Goal: Task Accomplishment & Management: Manage account settings

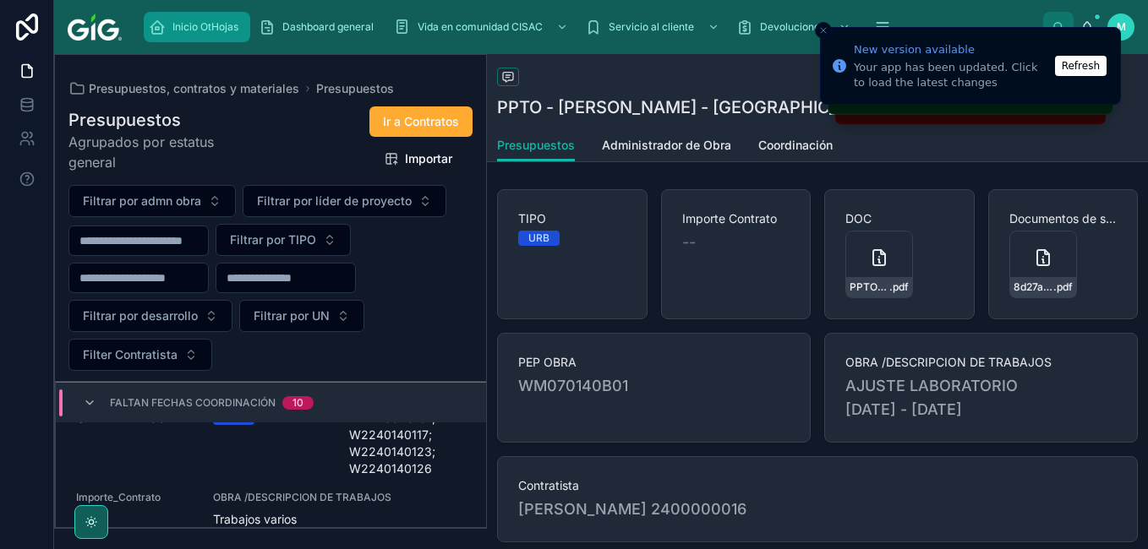
scroll to position [734, 0]
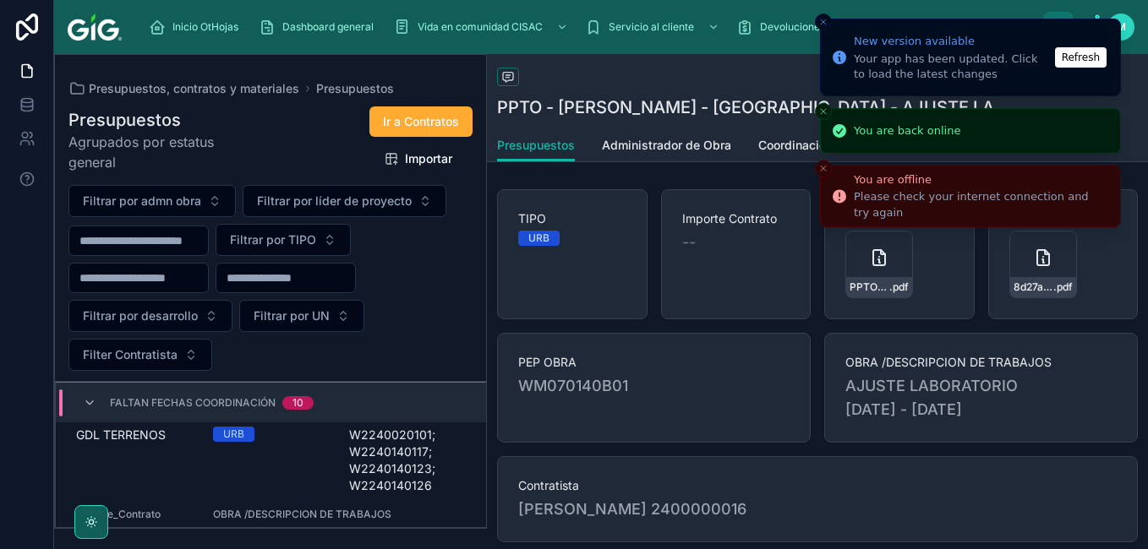
click at [1099, 51] on button "Refresh" at bounding box center [1081, 57] width 52 height 20
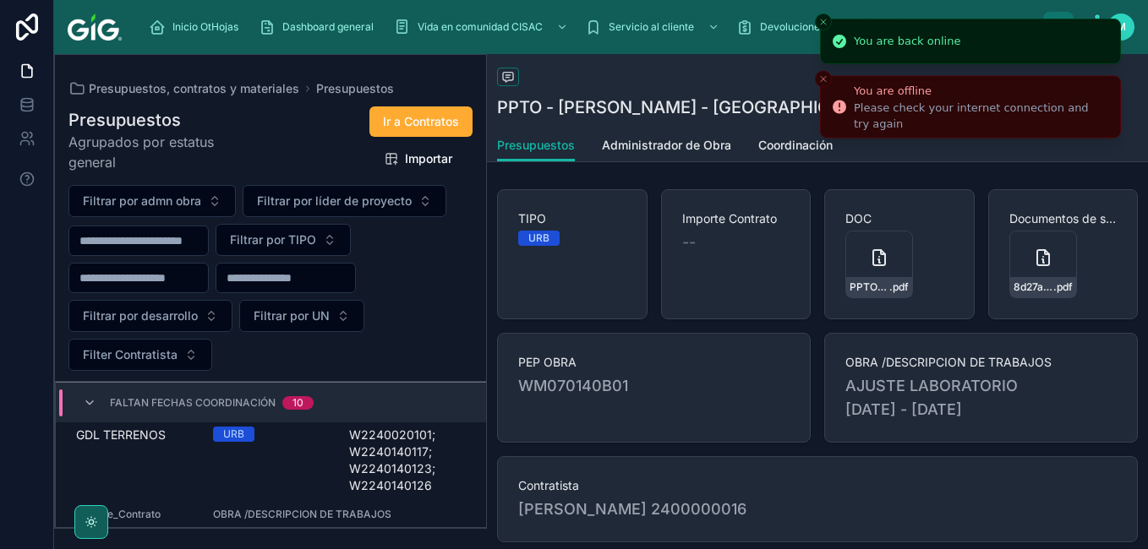
click at [822, 23] on icon "Close toast" at bounding box center [823, 22] width 10 height 10
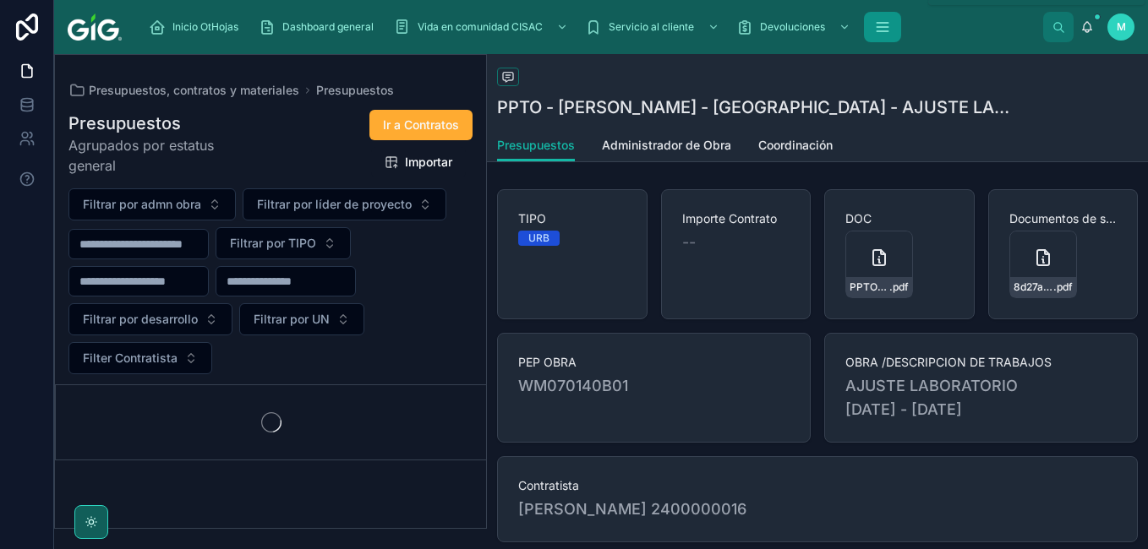
click at [888, 28] on icon "scrollable content" at bounding box center [882, 27] width 17 height 17
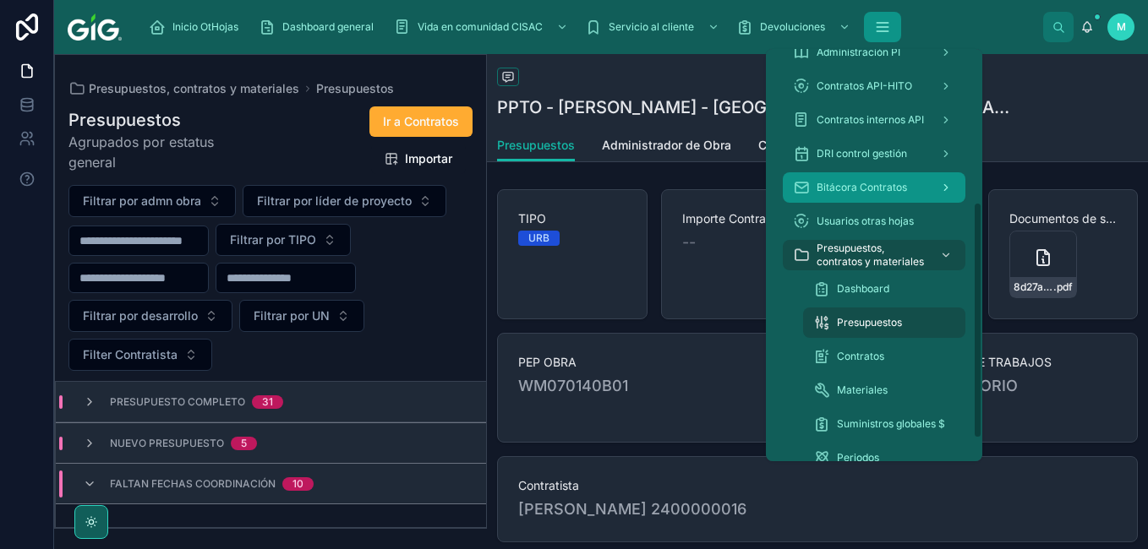
scroll to position [304, 0]
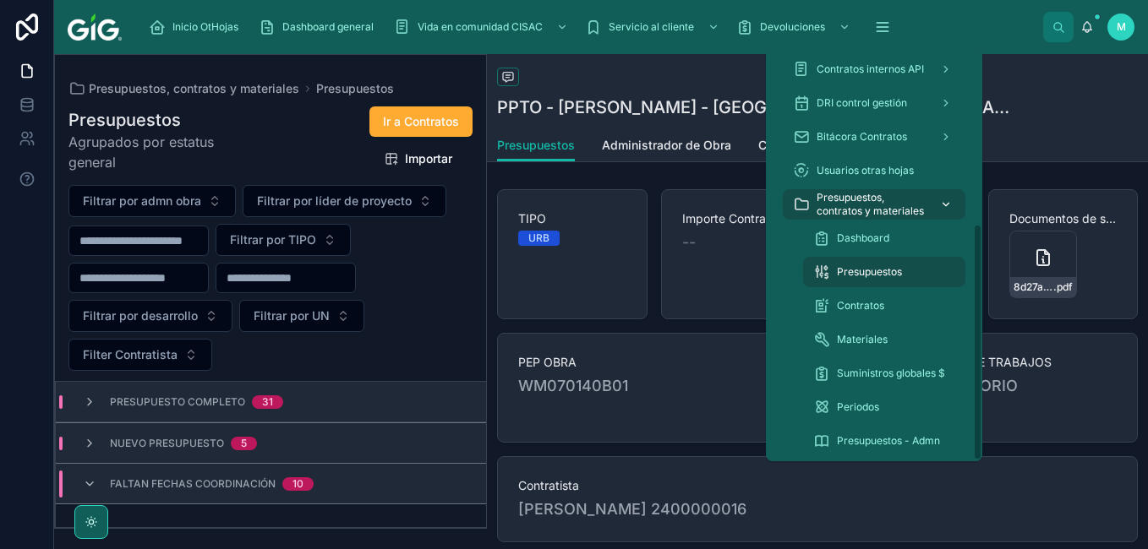
click at [948, 205] on icon "scrollable content" at bounding box center [946, 205] width 12 height 12
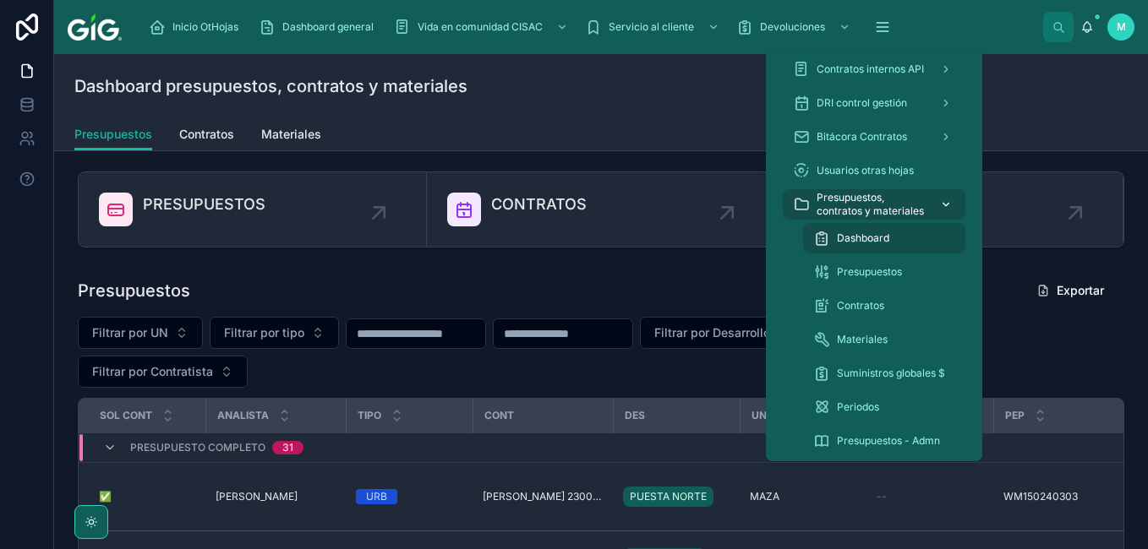
click at [946, 207] on icon "scrollable content" at bounding box center [946, 205] width 12 height 12
click at [863, 303] on span "Contratos" at bounding box center [860, 306] width 47 height 14
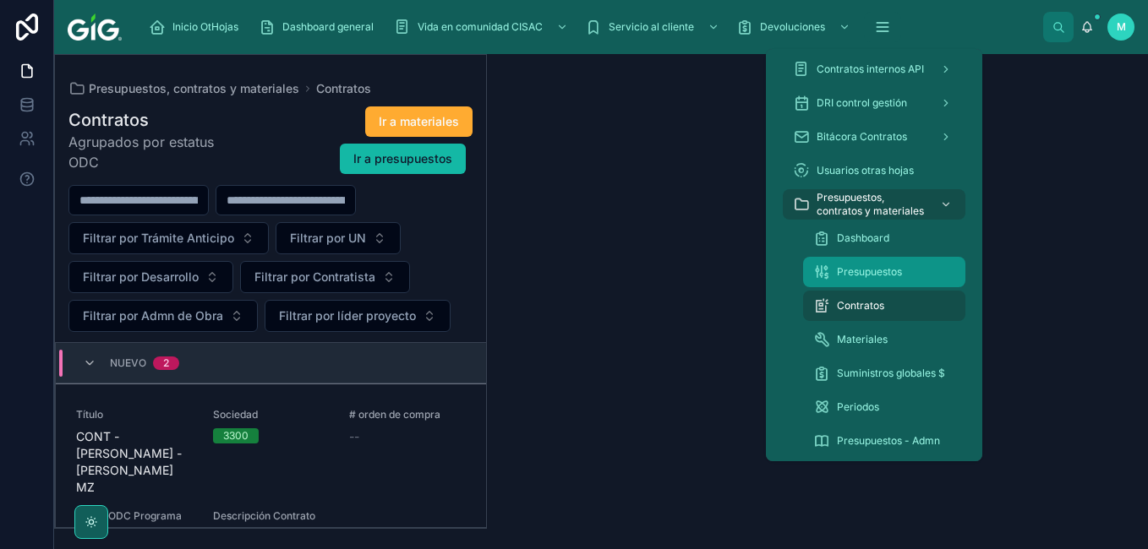
click at [877, 270] on span "Presupuestos" at bounding box center [869, 272] width 65 height 14
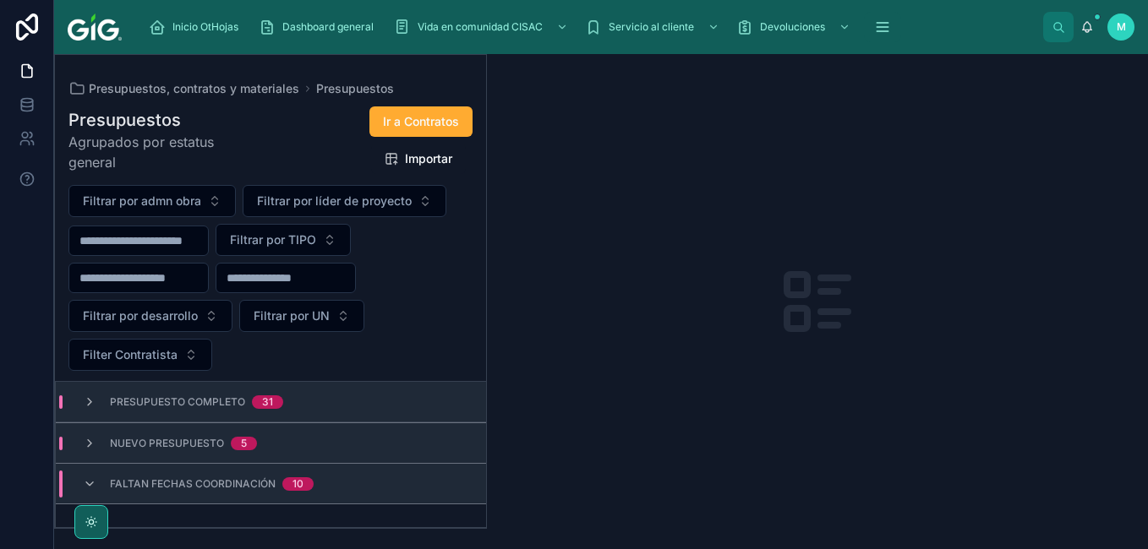
click at [198, 489] on span "Faltan fechas coordinación" at bounding box center [193, 485] width 166 height 14
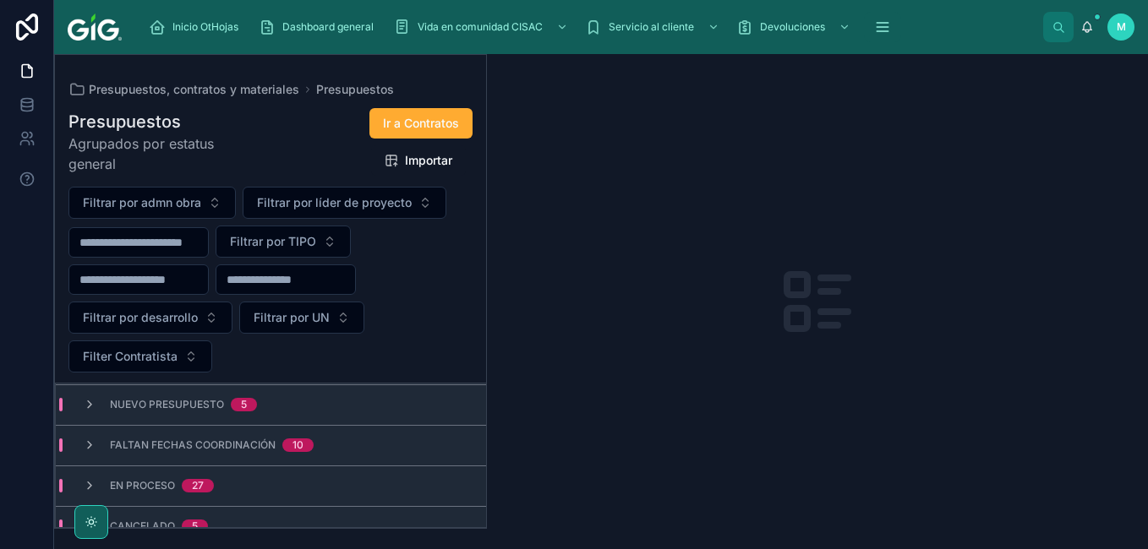
scroll to position [59, 0]
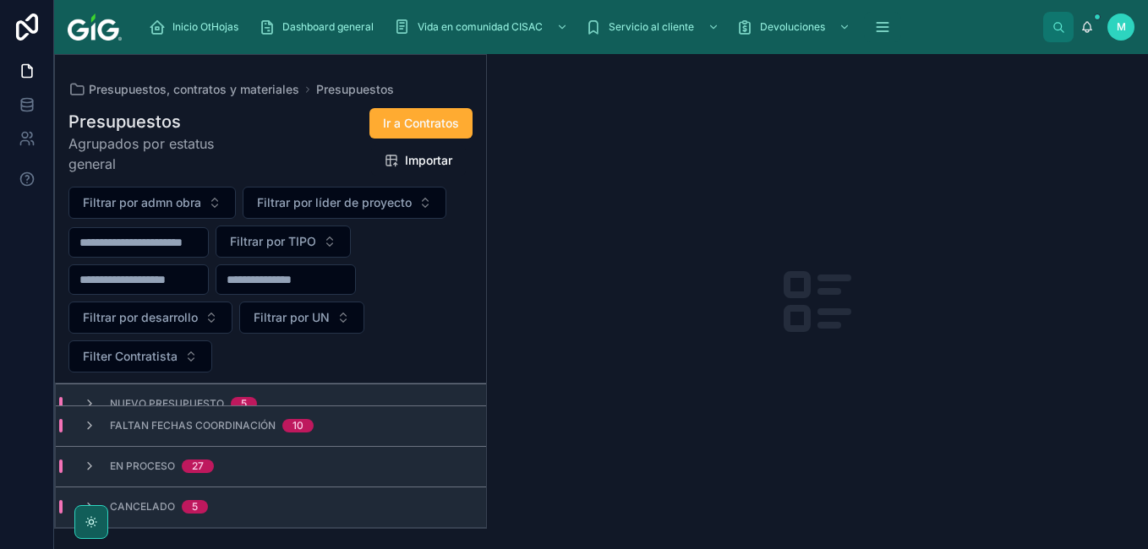
click at [152, 426] on span "Faltan fechas coordinación" at bounding box center [193, 426] width 166 height 14
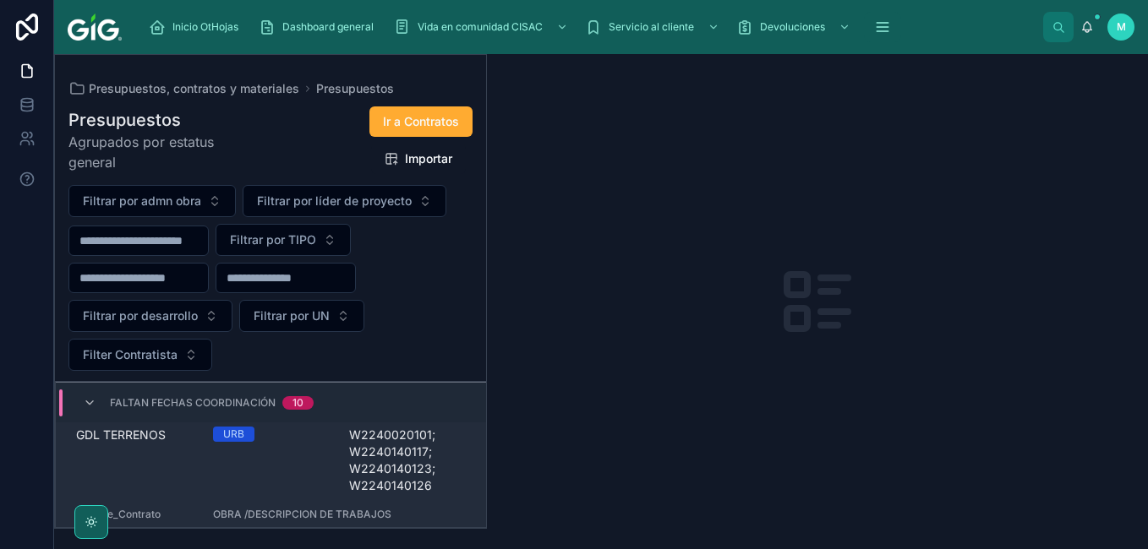
scroll to position [735, 0]
click at [414, 467] on span "W2240020101; W2240140117; W2240140123; W2240140126" at bounding box center [407, 459] width 117 height 68
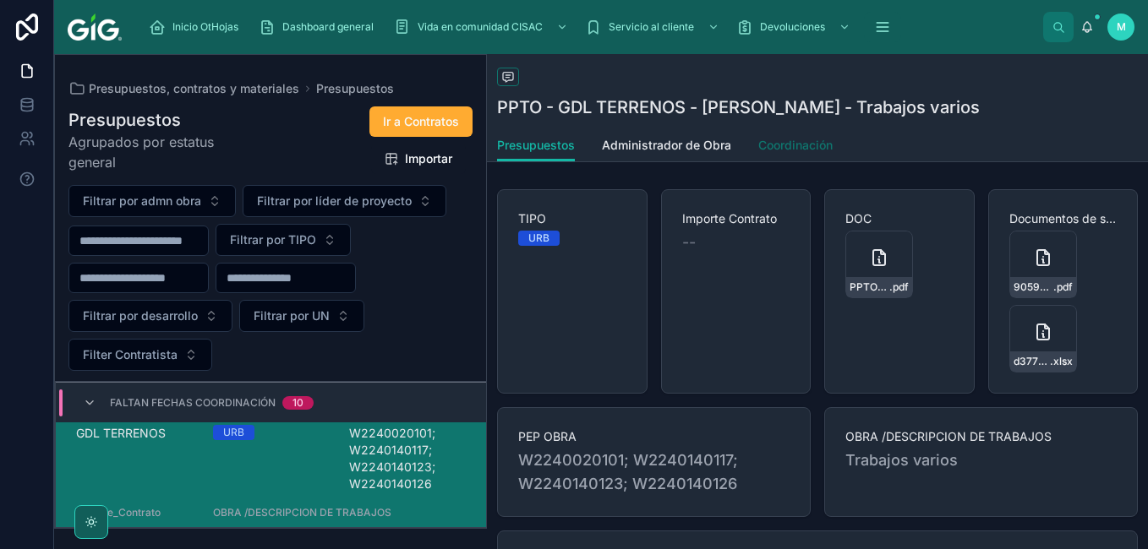
click at [784, 132] on link "Coordinación" at bounding box center [795, 147] width 74 height 34
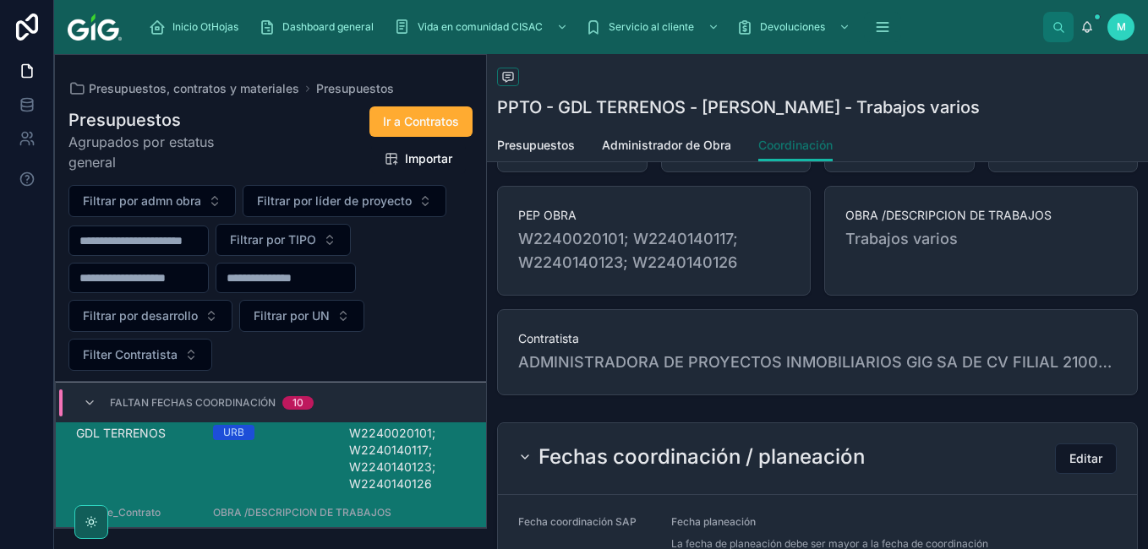
scroll to position [338, 0]
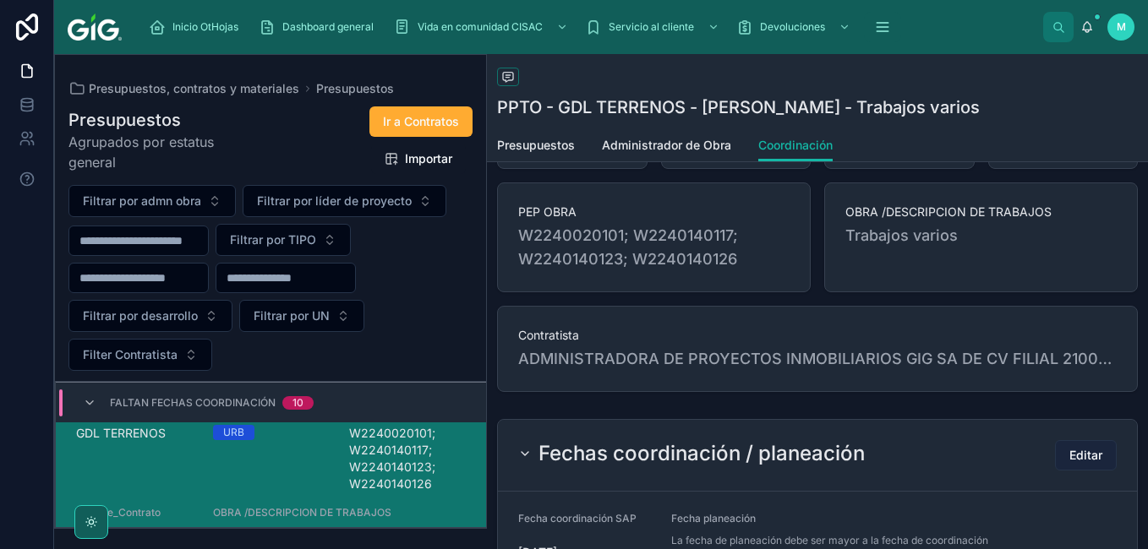
click at [1082, 461] on span "Editar" at bounding box center [1085, 455] width 33 height 17
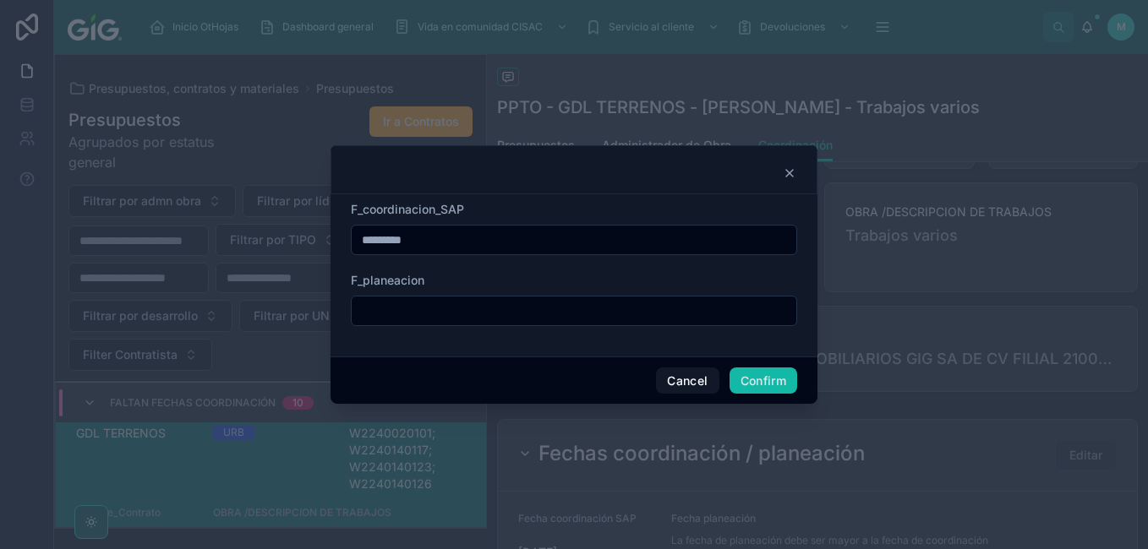
click at [496, 312] on input "text" at bounding box center [574, 311] width 445 height 24
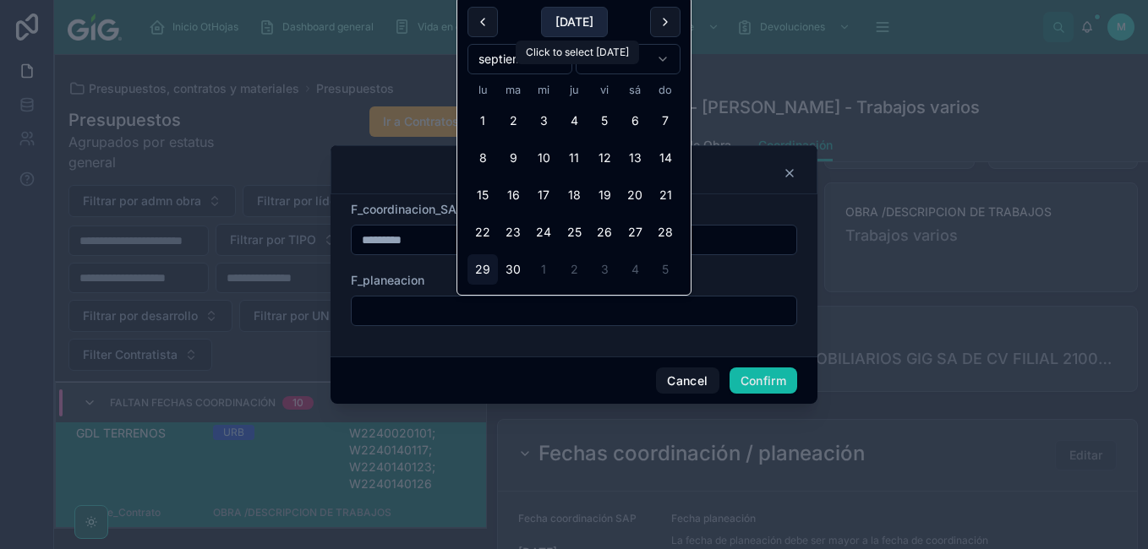
click at [575, 18] on button "[DATE]" at bounding box center [574, 22] width 67 height 30
type input "*********"
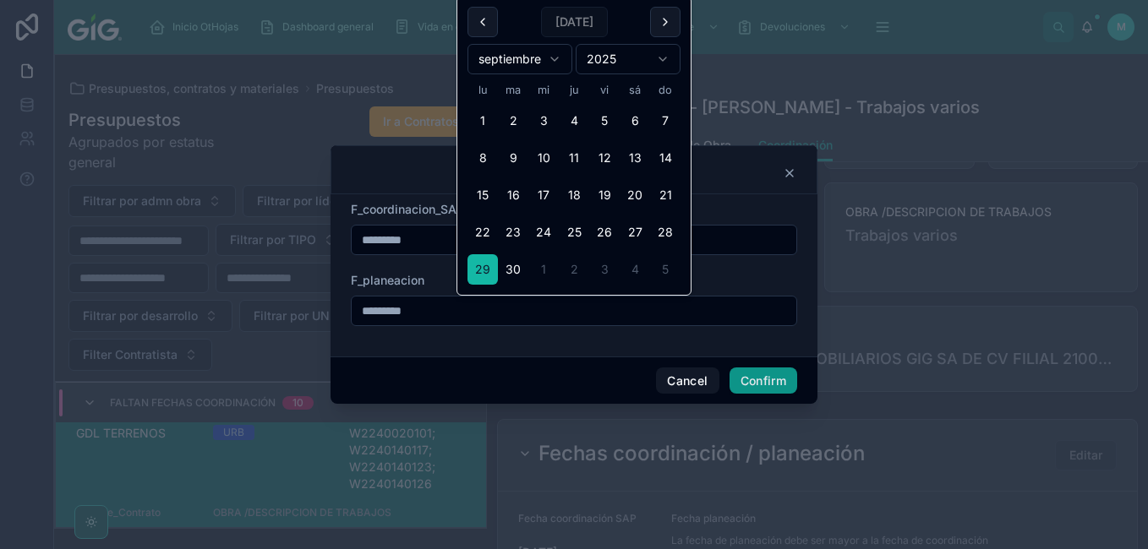
click at [766, 389] on button "Confirm" at bounding box center [763, 381] width 68 height 27
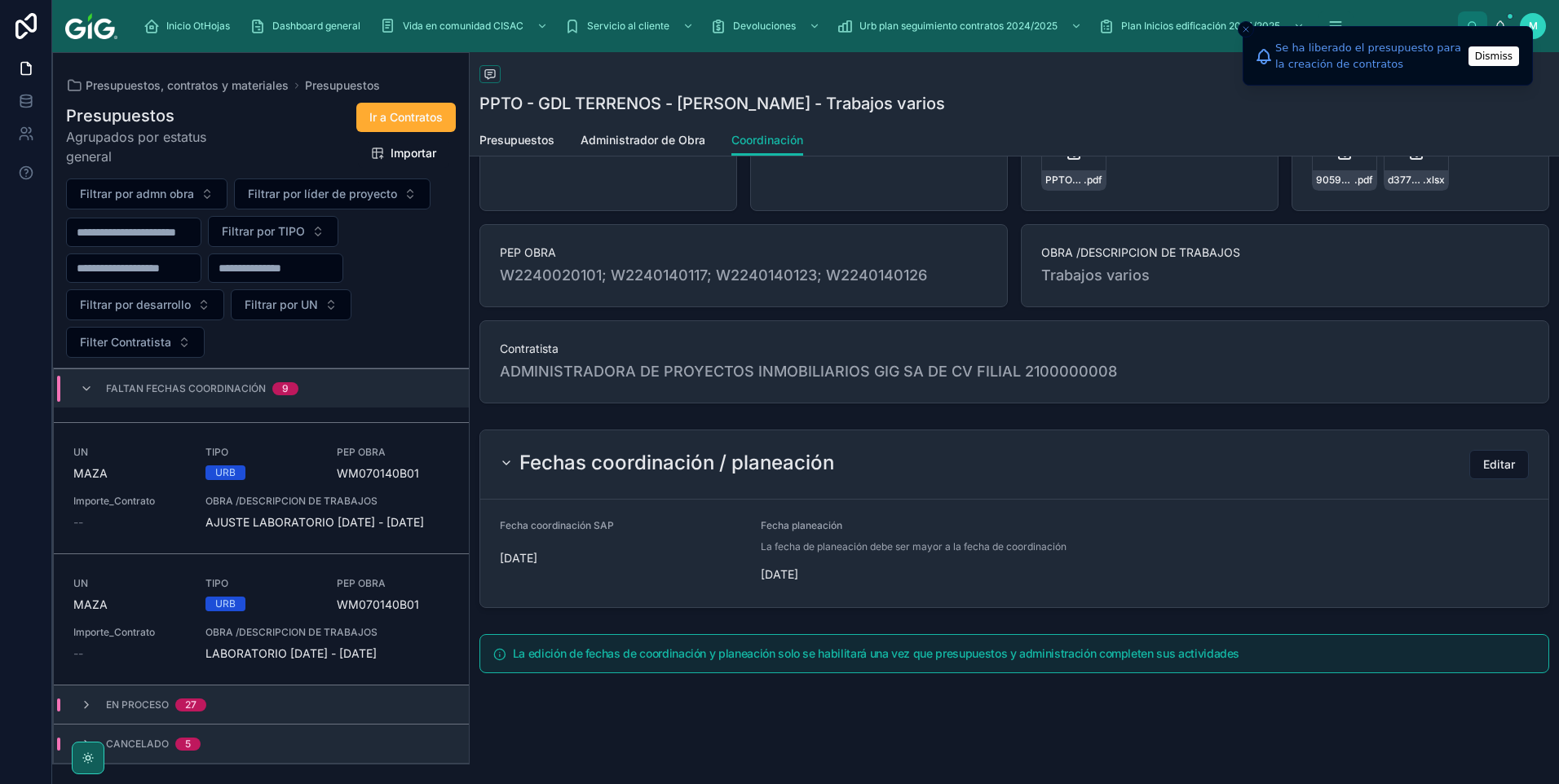
scroll to position [1113, 0]
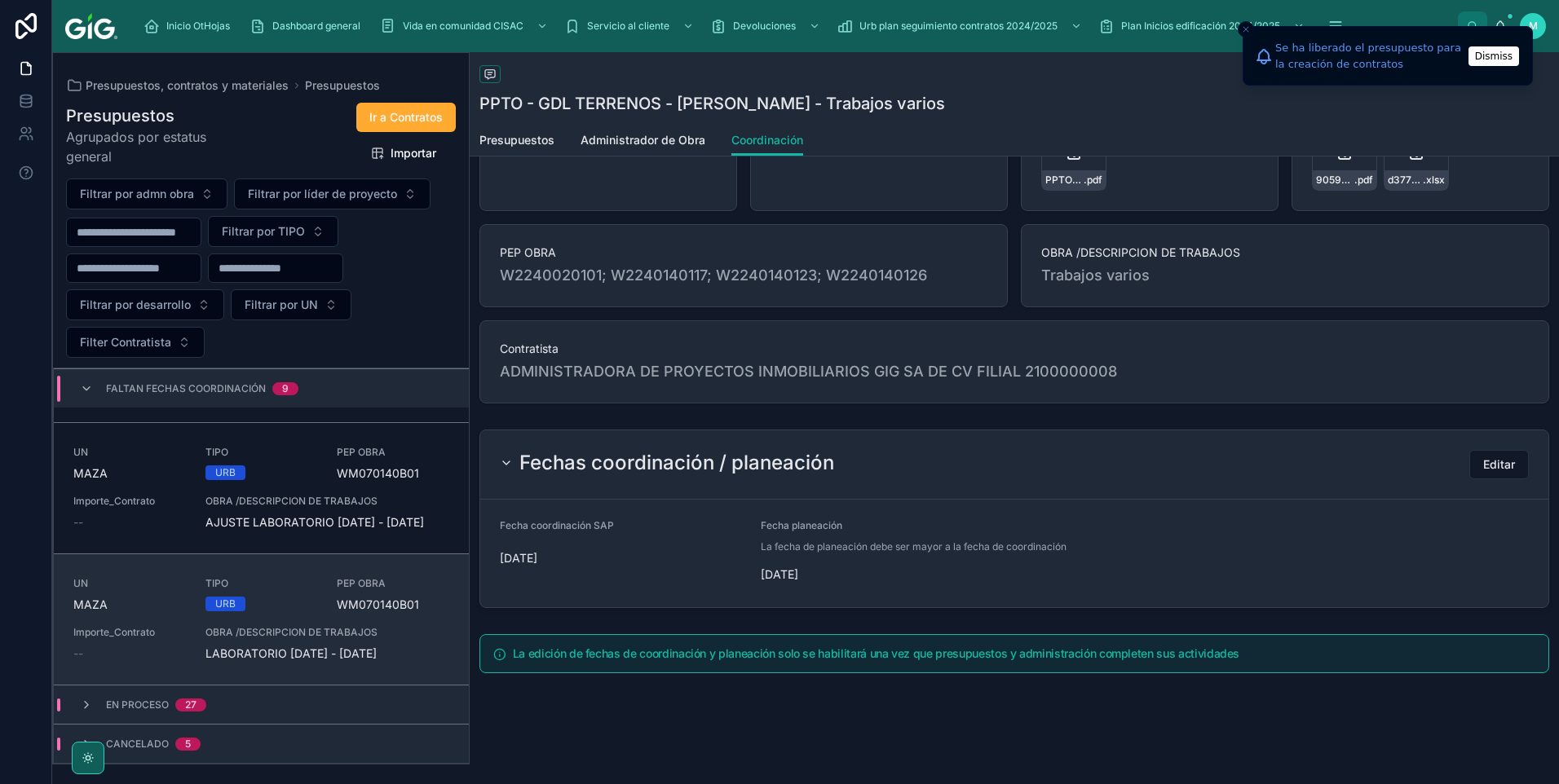
click at [375, 529] on div "UN [PERSON_NAME] TIPO URB PEP OBRA WM070140B01 Importe_Contrato -- OBRA /DESCRI…" at bounding box center [261, 619] width 376 height 85
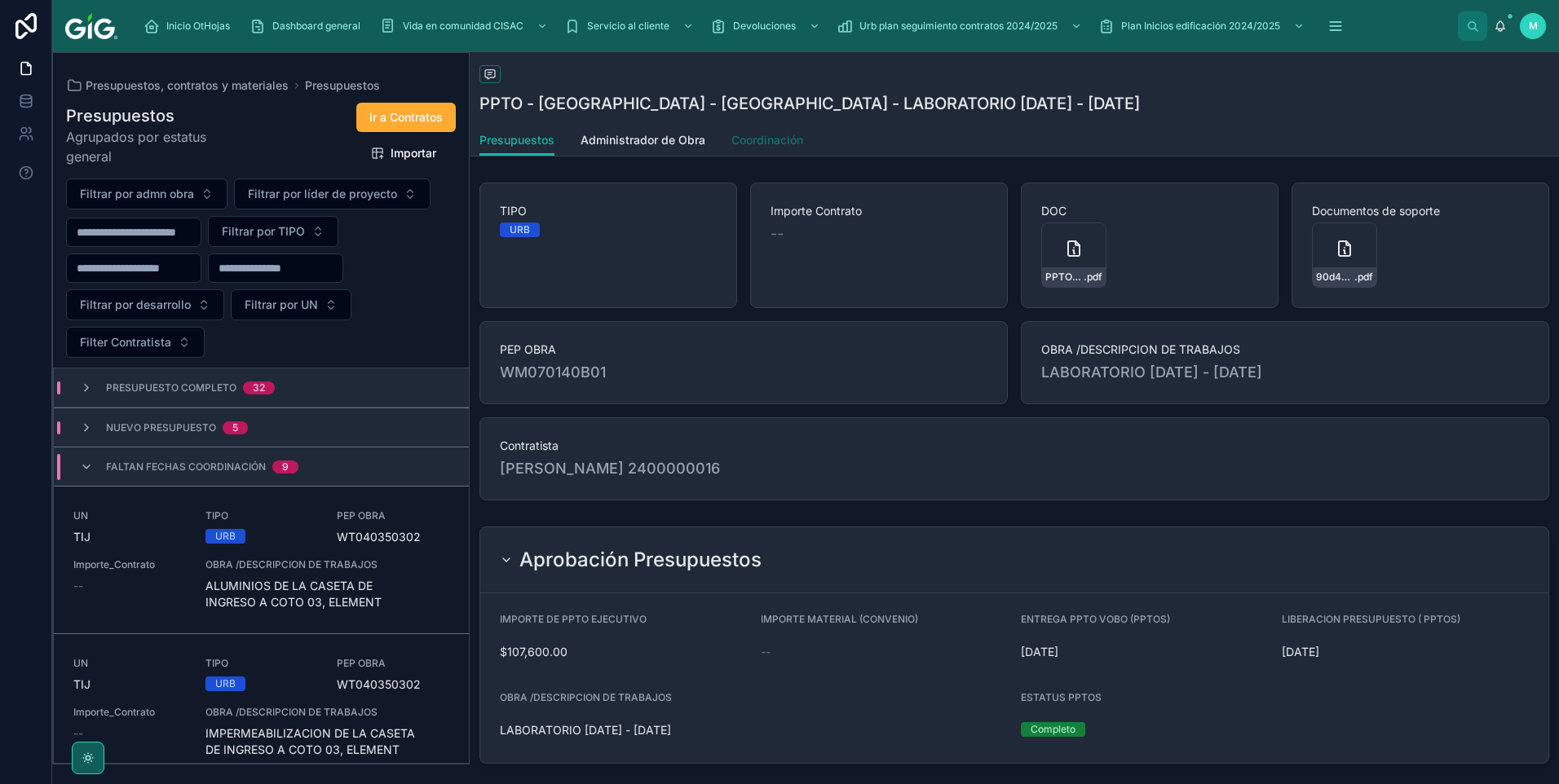
click at [785, 139] on span "Coordinación" at bounding box center [767, 140] width 71 height 16
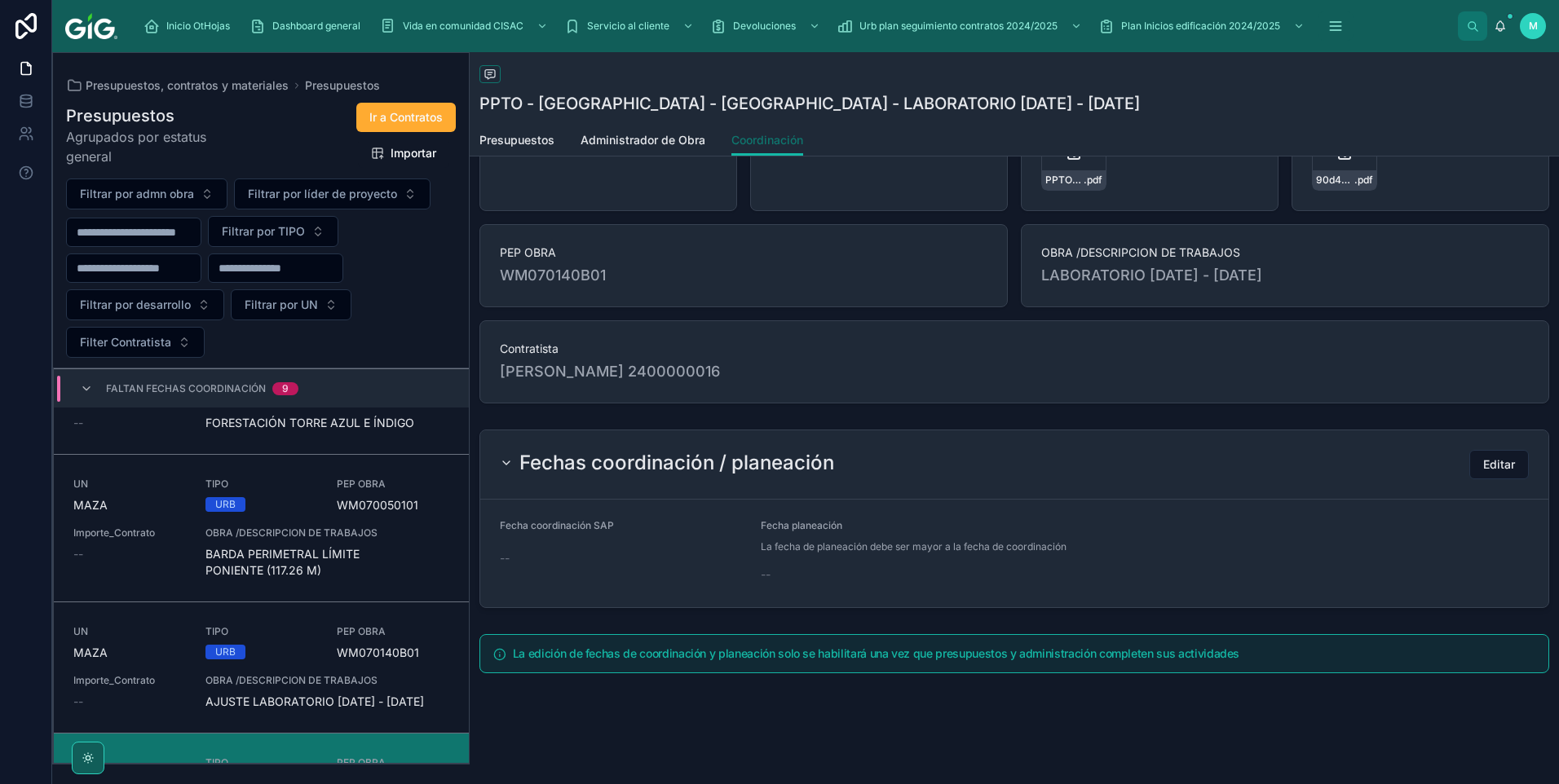
scroll to position [1060, 0]
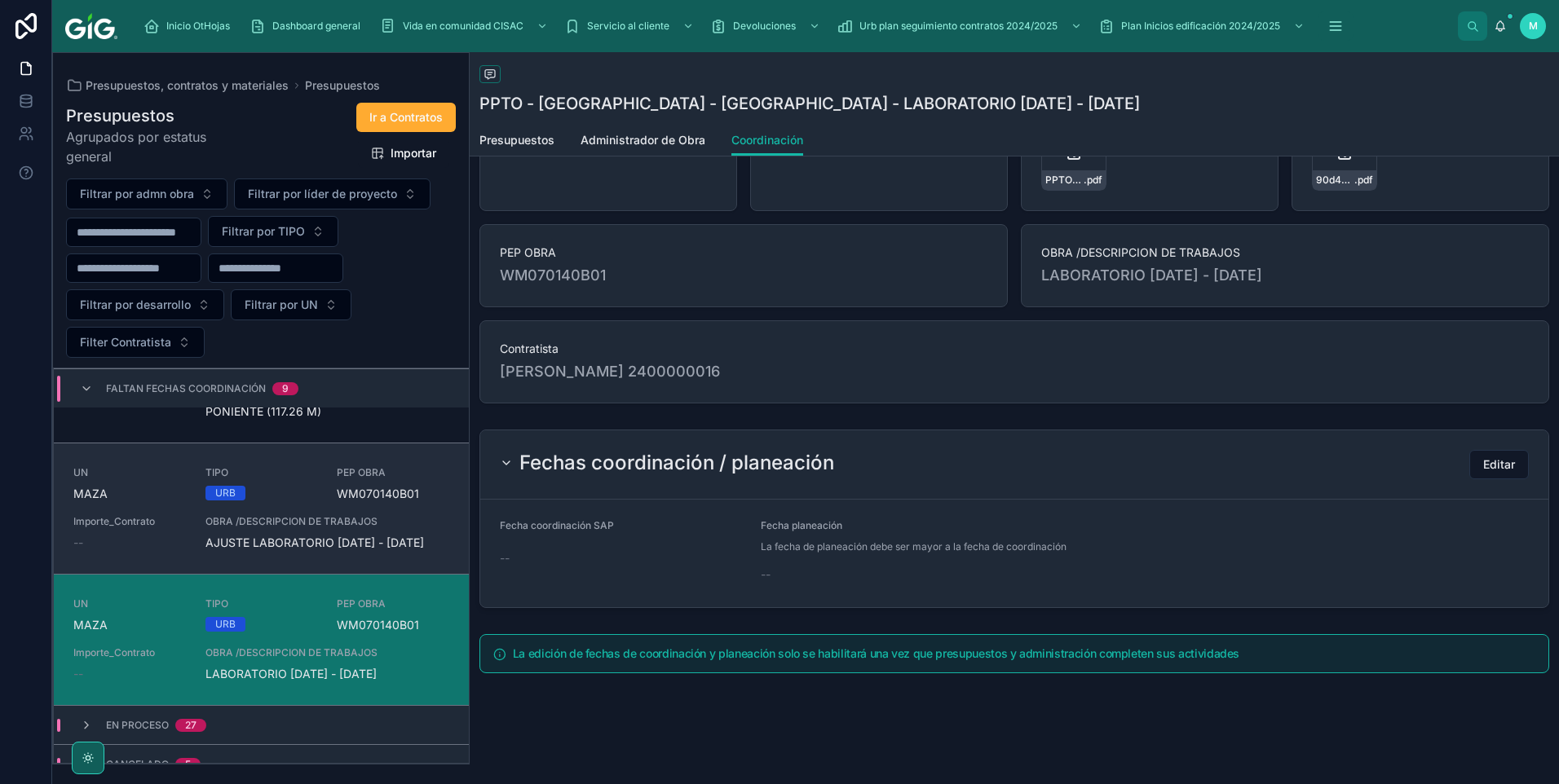
click at [342, 529] on span "AJUSTE LABORATORIO [DATE] - [DATE]" at bounding box center [327, 543] width 244 height 16
